Goal: Information Seeking & Learning: Check status

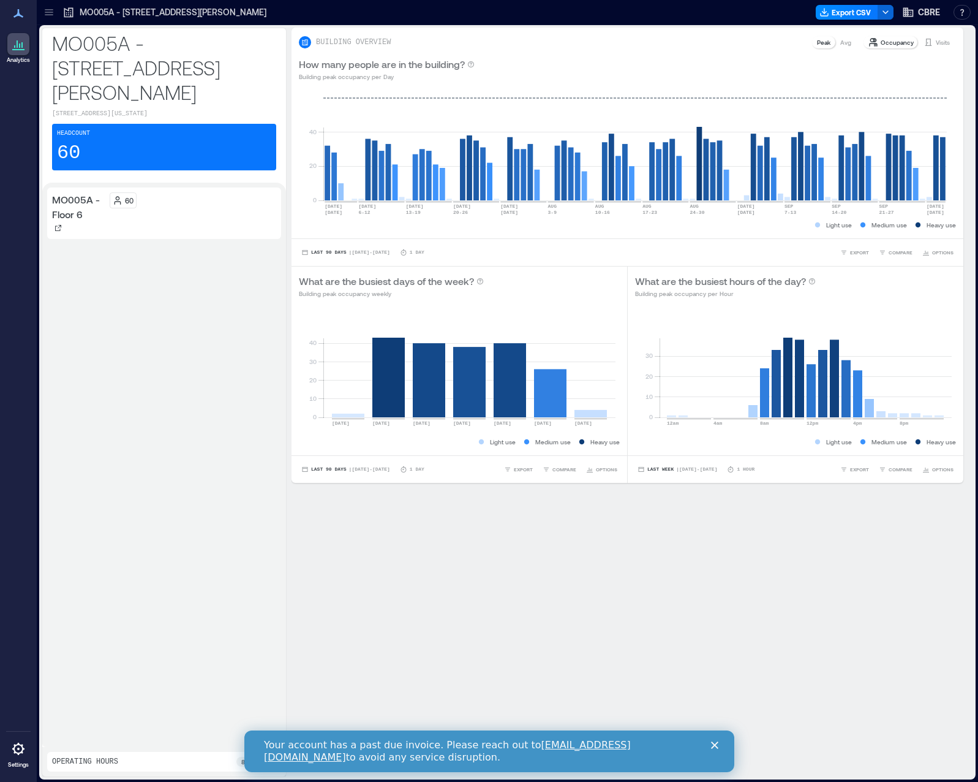
click at [153, 138] on div "Headcount 60" at bounding box center [164, 147] width 224 height 47
click at [71, 155] on p "60" at bounding box center [68, 153] width 23 height 25
click at [74, 155] on p "60" at bounding box center [68, 153] width 23 height 25
click at [78, 202] on p "MO005A - Floor 6" at bounding box center [78, 206] width 53 height 29
click at [80, 219] on p "MO005A - Floor 6" at bounding box center [78, 206] width 53 height 29
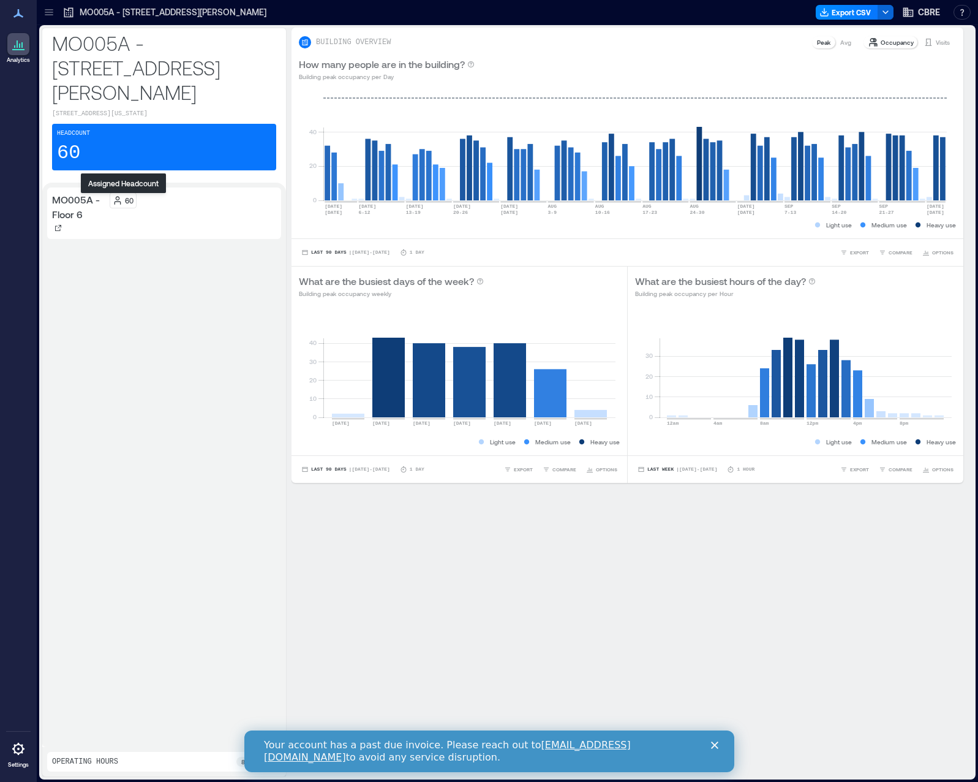
click at [121, 200] on icon at bounding box center [118, 200] width 10 height 10
click at [124, 199] on div "60" at bounding box center [123, 200] width 21 height 10
click at [121, 199] on icon at bounding box center [118, 200] width 10 height 10
click at [126, 203] on p "60" at bounding box center [129, 200] width 9 height 10
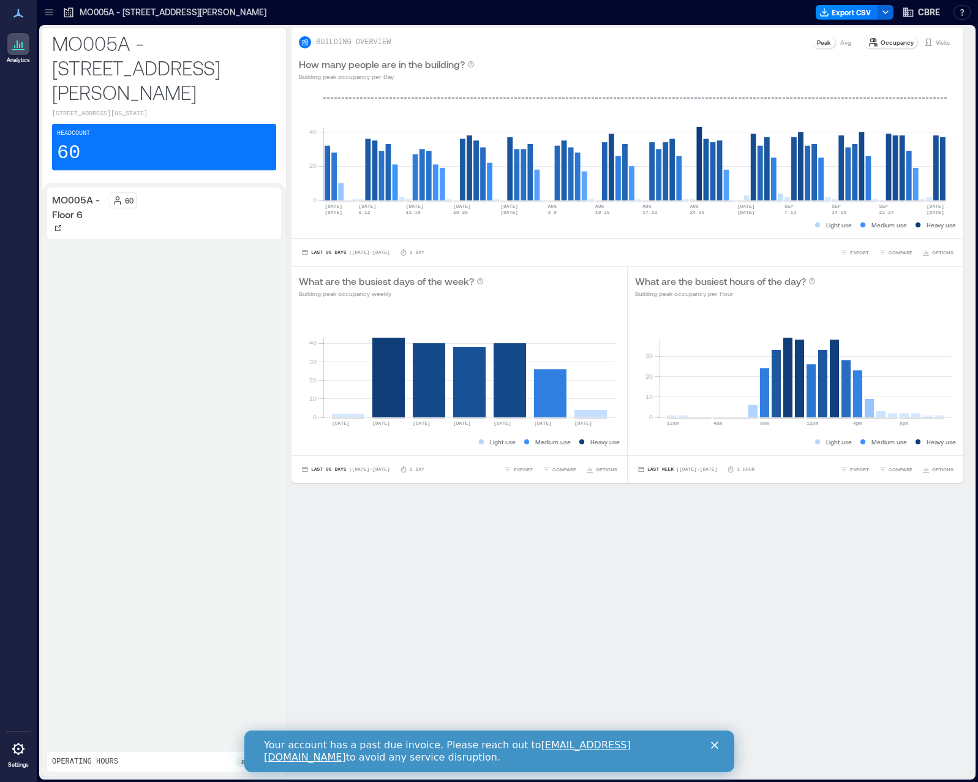
click at [841, 46] on p "Avg" at bounding box center [846, 42] width 11 height 10
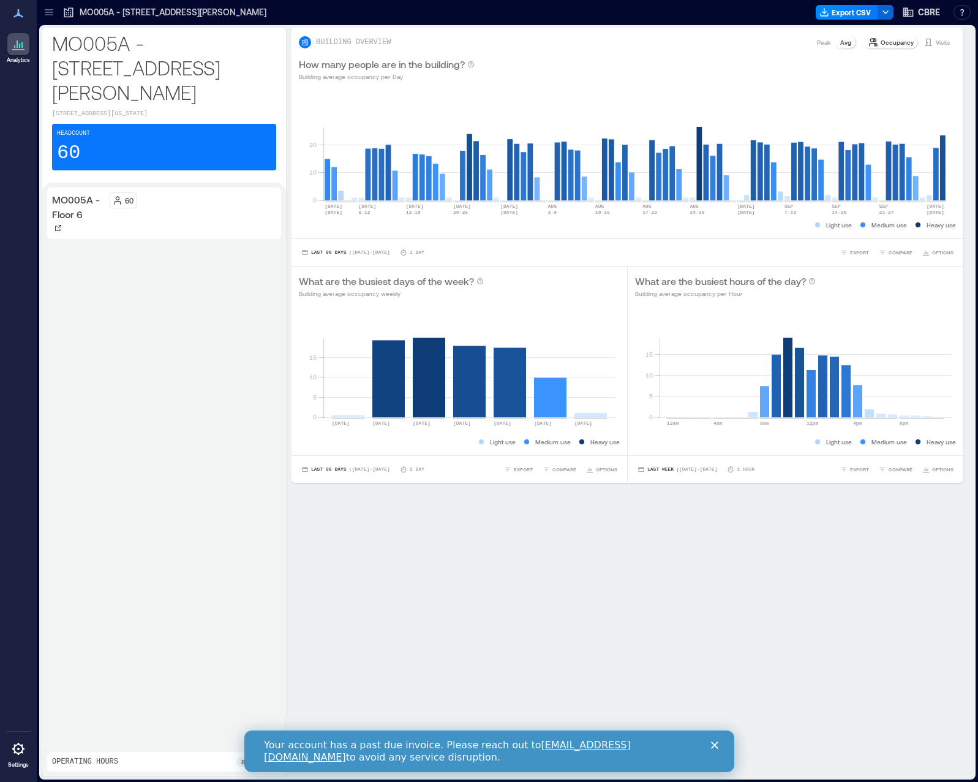
click at [817, 43] on p "Peak" at bounding box center [823, 42] width 13 height 10
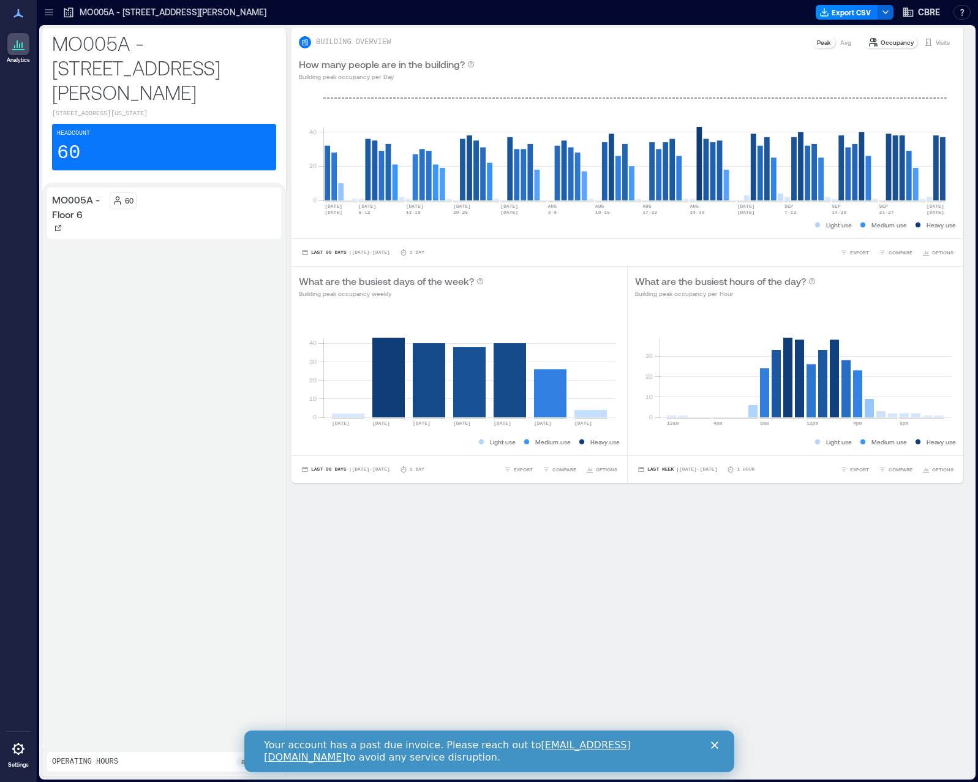
click at [714, 746] on polygon "Close" at bounding box center [714, 744] width 7 height 7
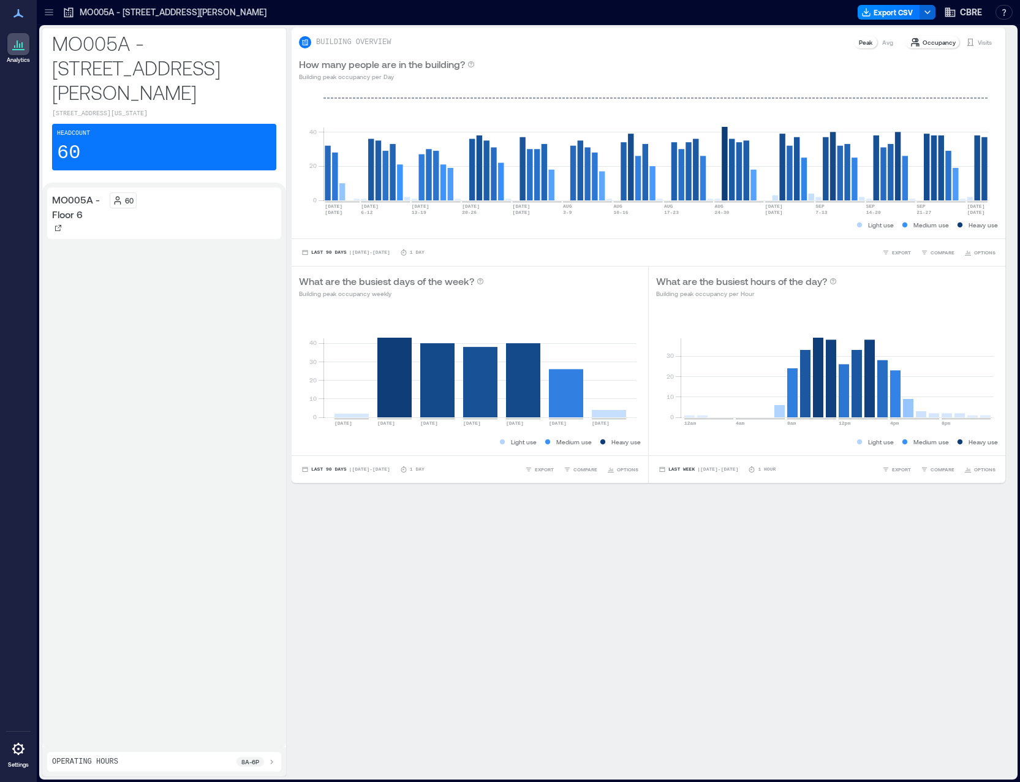
click at [882, 42] on p "Avg" at bounding box center [887, 42] width 11 height 10
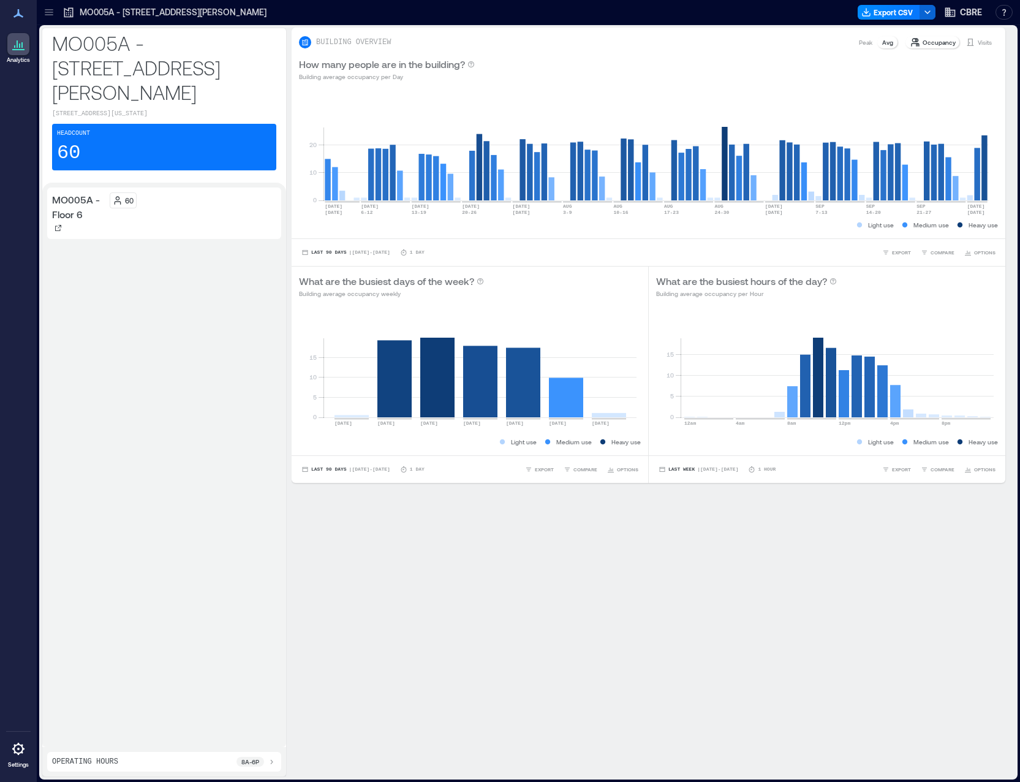
click at [859, 42] on p "Peak" at bounding box center [865, 42] width 13 height 10
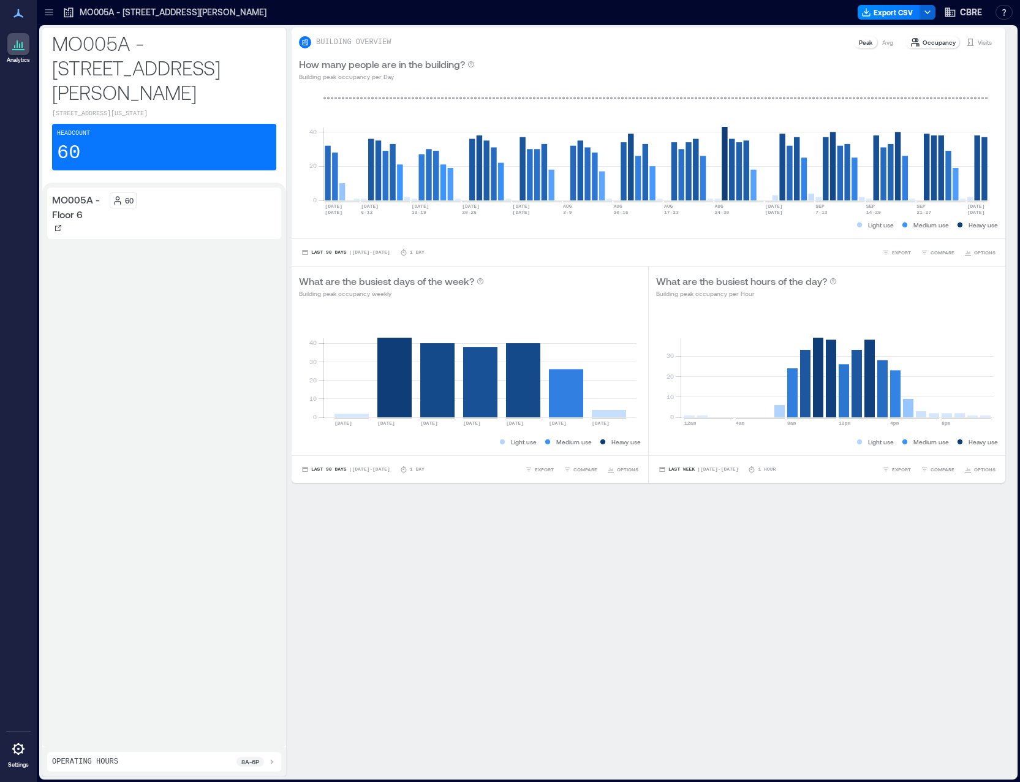
click at [882, 40] on p "Avg" at bounding box center [887, 42] width 11 height 10
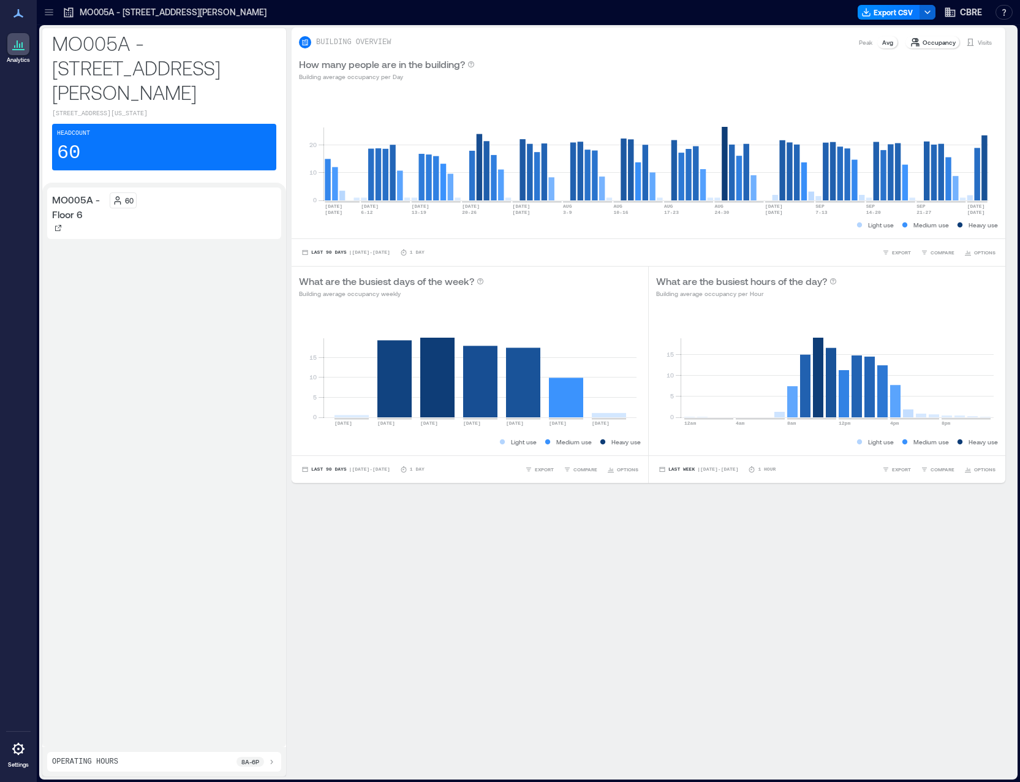
click at [863, 42] on p "Peak" at bounding box center [865, 42] width 13 height 10
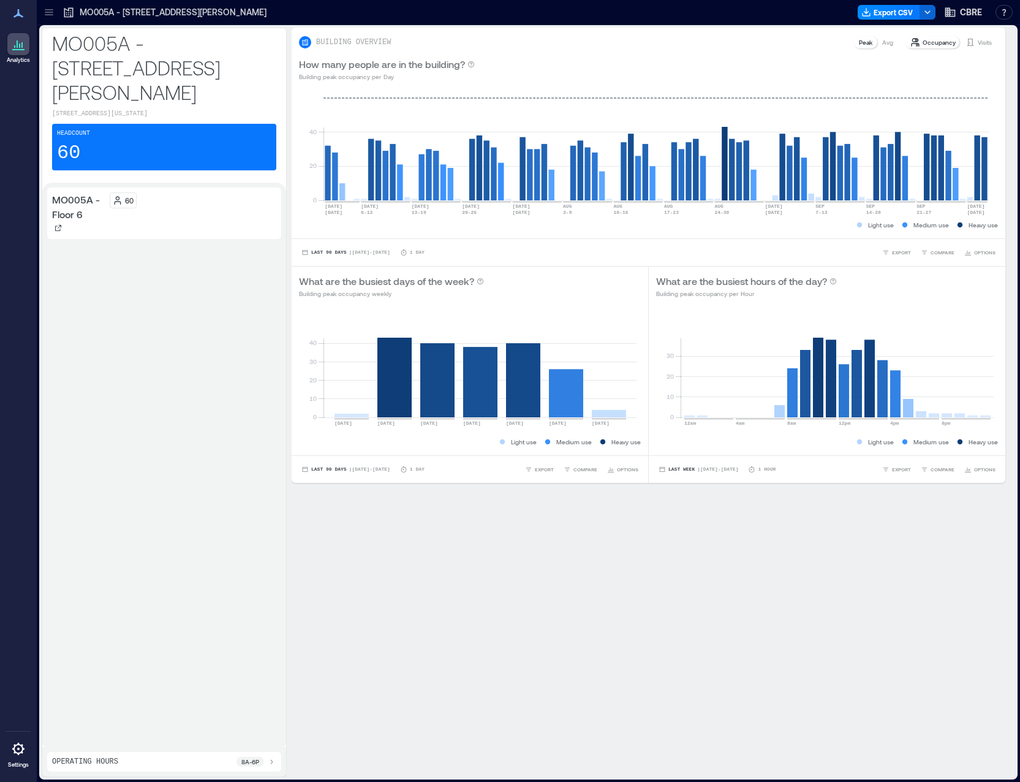
click at [978, 44] on p "Visits" at bounding box center [985, 42] width 14 height 10
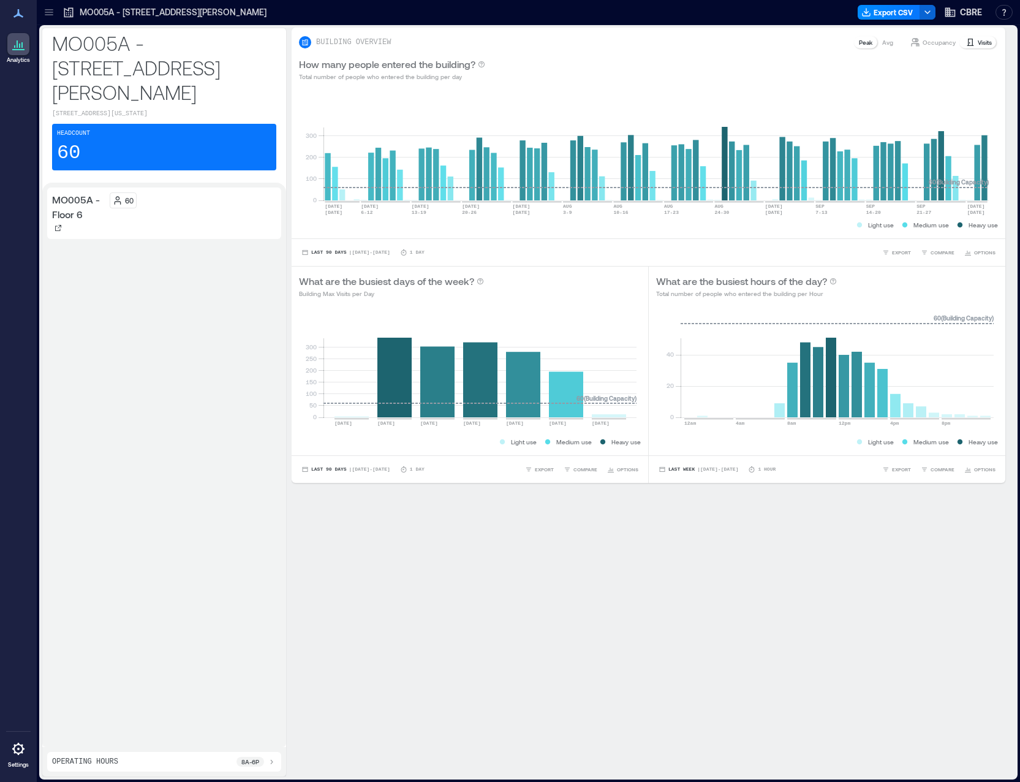
click at [928, 37] on div "Occupancy" at bounding box center [932, 42] width 55 height 12
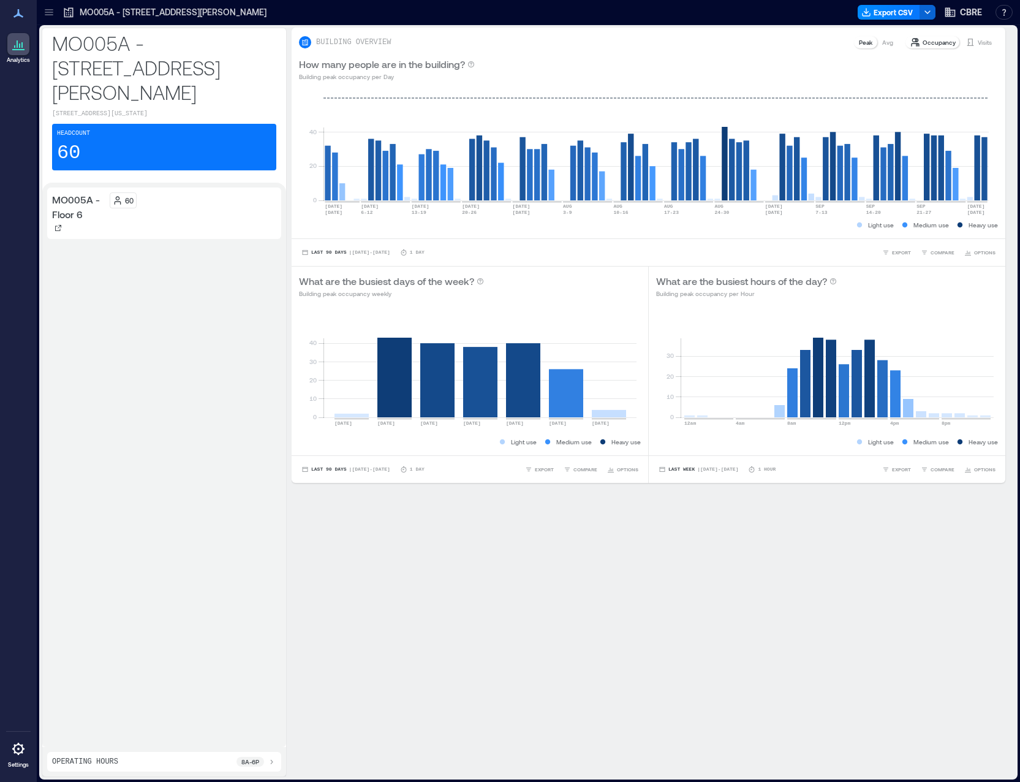
click at [927, 41] on p "Occupancy" at bounding box center [939, 42] width 33 height 10
drag, startPoint x: 927, startPoint y: 41, endPoint x: 779, endPoint y: 76, distance: 152.3
click at [779, 76] on div "How many people are in the building? Building peak occupancy per Day" at bounding box center [648, 69] width 699 height 25
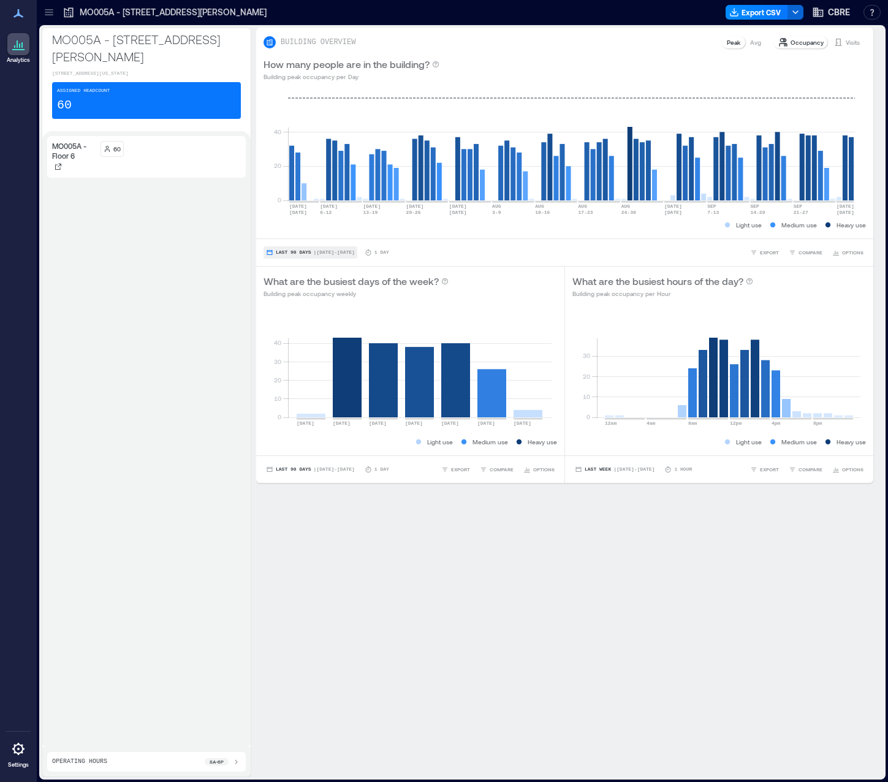
click at [281, 247] on button "Last 90 Days | Jul 1 - Sep 30" at bounding box center [310, 252] width 94 height 12
click at [298, 217] on span "Last 90 Days" at bounding box center [299, 214] width 44 height 9
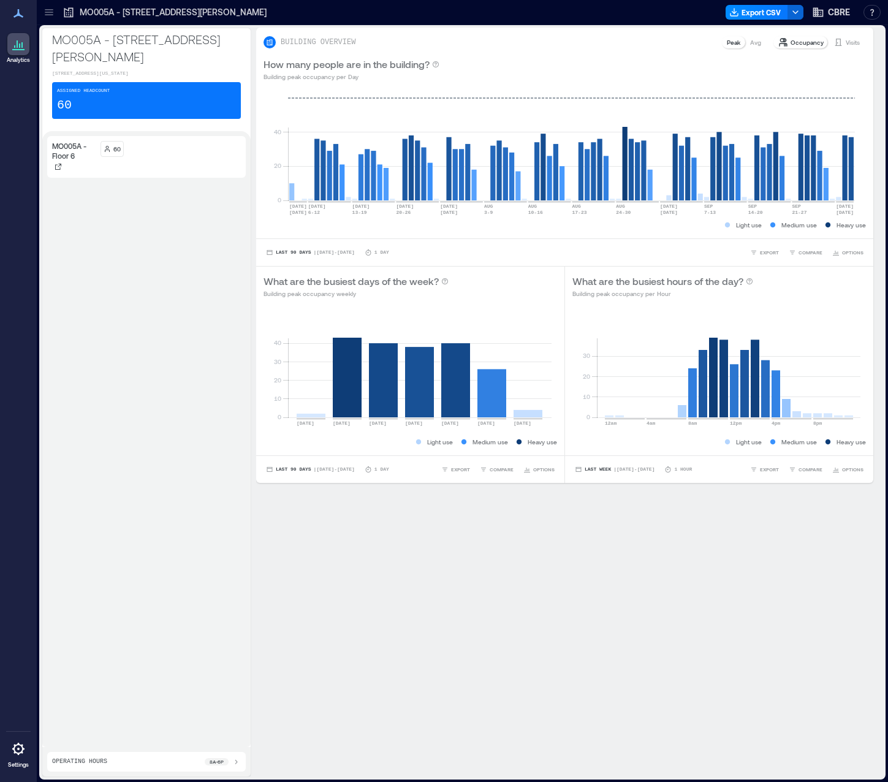
click at [727, 45] on p "Peak" at bounding box center [733, 42] width 13 height 10
click at [750, 44] on p "Avg" at bounding box center [755, 42] width 11 height 10
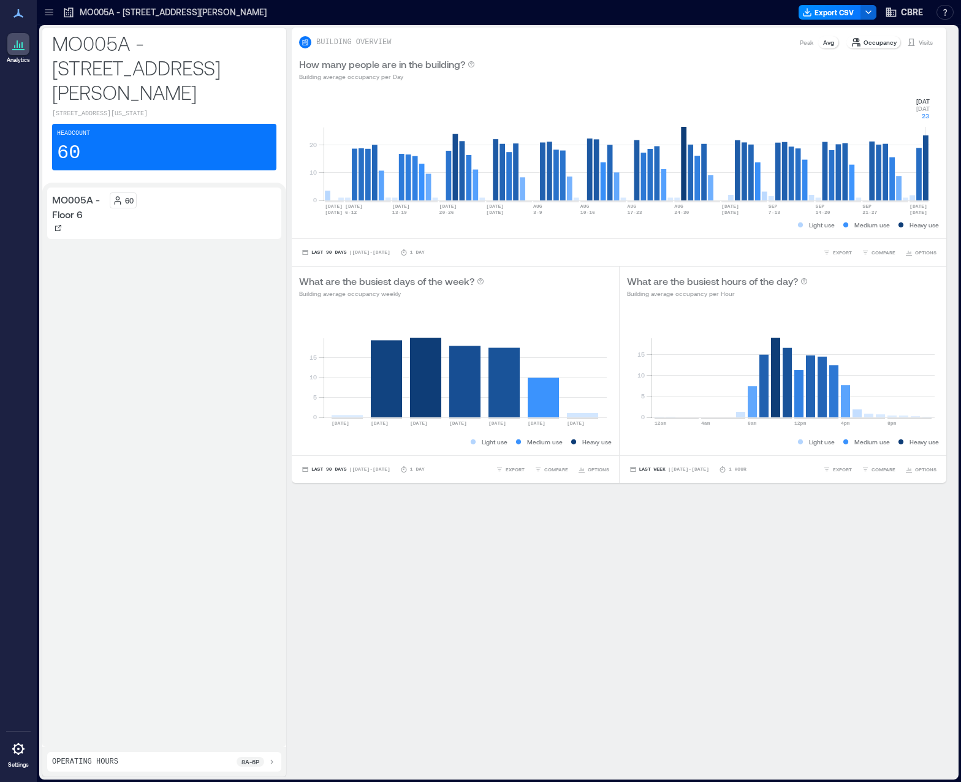
click at [926, 178] on rect at bounding box center [626, 148] width 606 height 104
click at [806, 42] on div "Peak" at bounding box center [806, 42] width 23 height 12
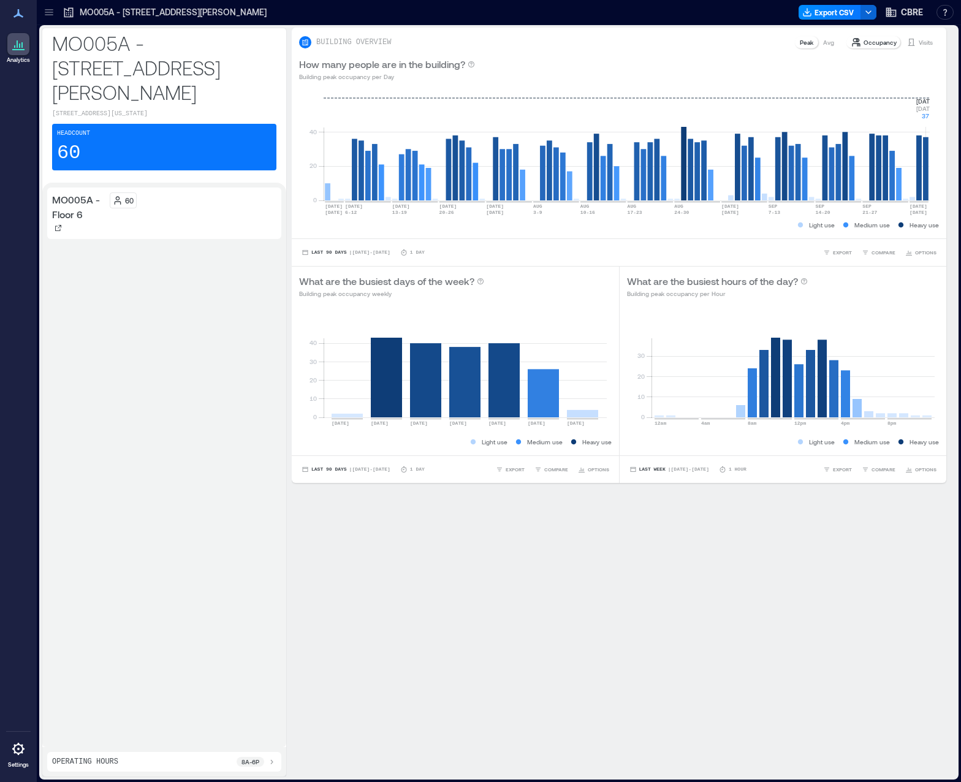
click at [20, 51] on icon at bounding box center [18, 44] width 15 height 15
click at [20, 13] on icon at bounding box center [18, 13] width 15 height 15
click at [195, 342] on div "MO005A - Floor 6 60" at bounding box center [164, 464] width 234 height 554
click at [142, 155] on div "Headcount 60" at bounding box center [164, 147] width 224 height 47
